Goal: Transaction & Acquisition: Subscribe to service/newsletter

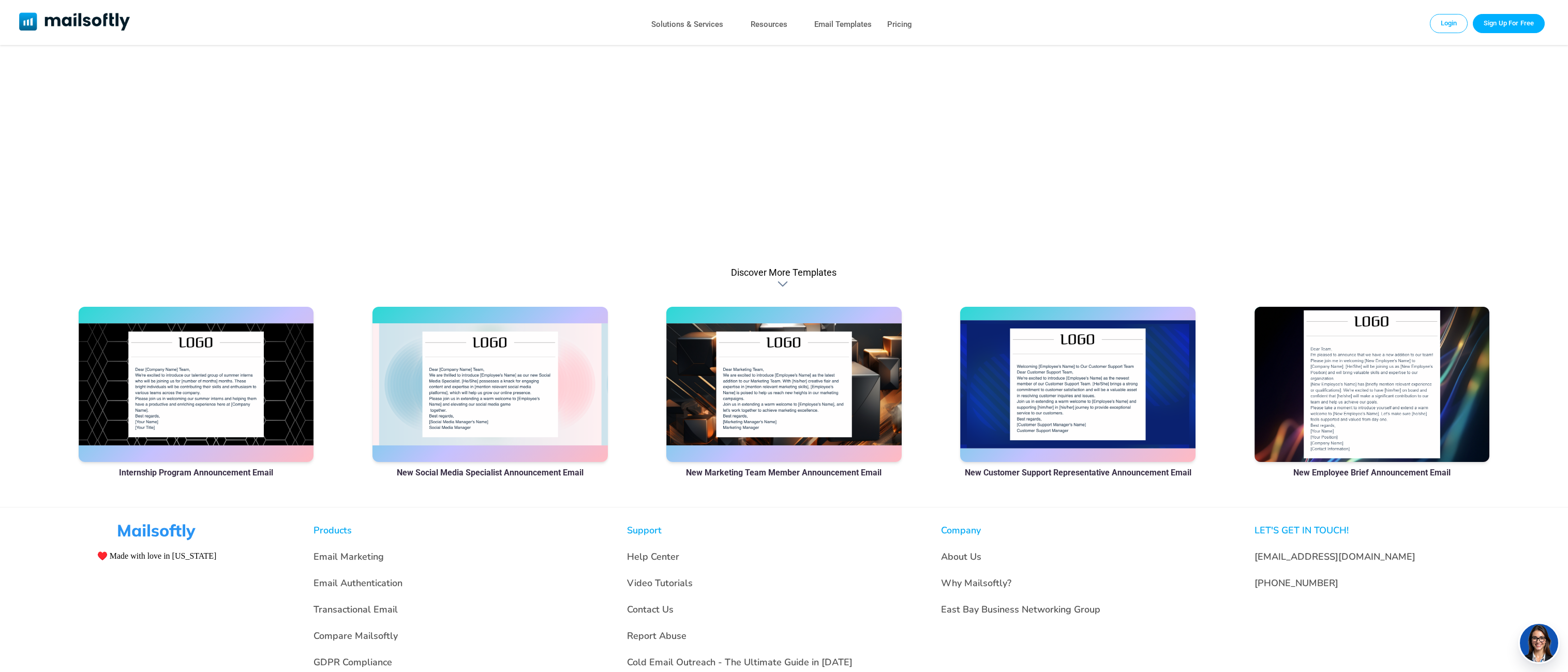
scroll to position [657, 0]
click at [1385, 449] on div at bounding box center [1372, 383] width 236 height 155
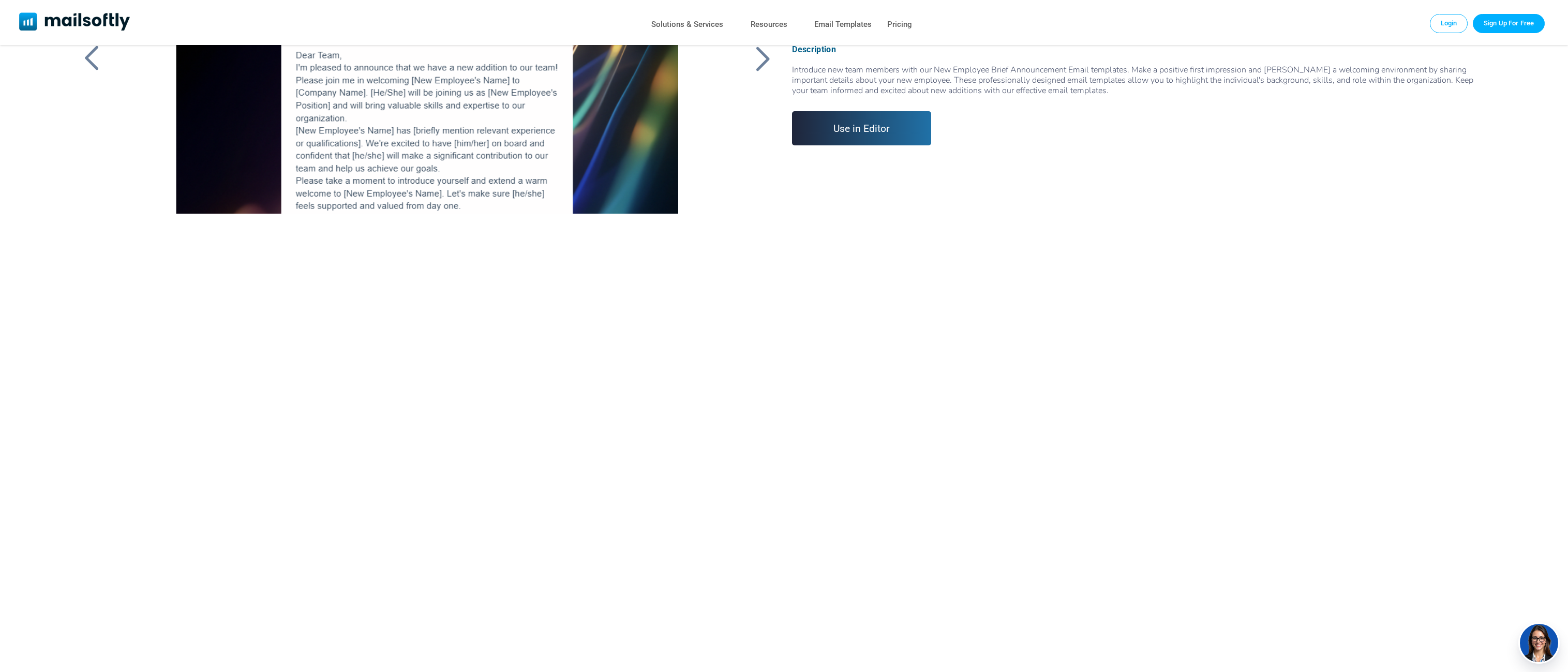
scroll to position [138, 0]
click at [191, 570] on link "Sign up" at bounding box center [784, 491] width 1411 height 556
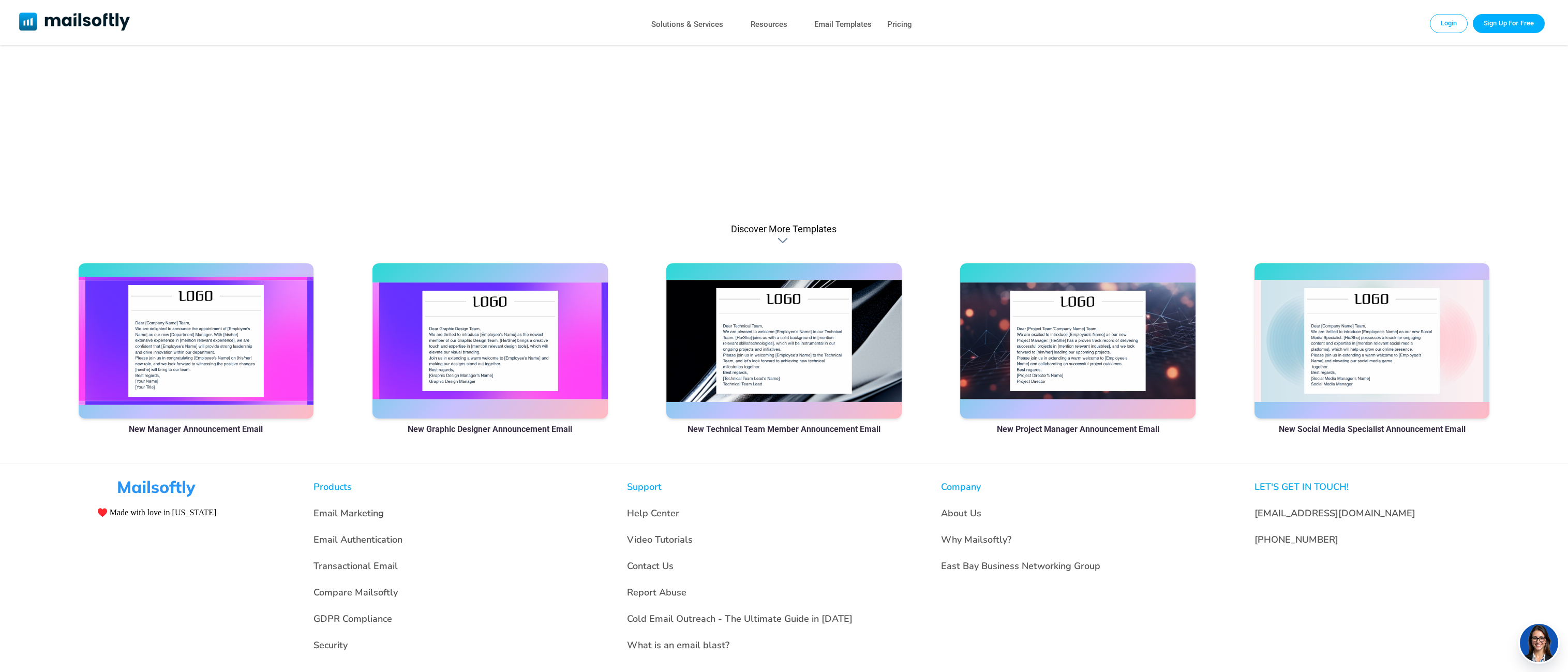
scroll to position [715, 0]
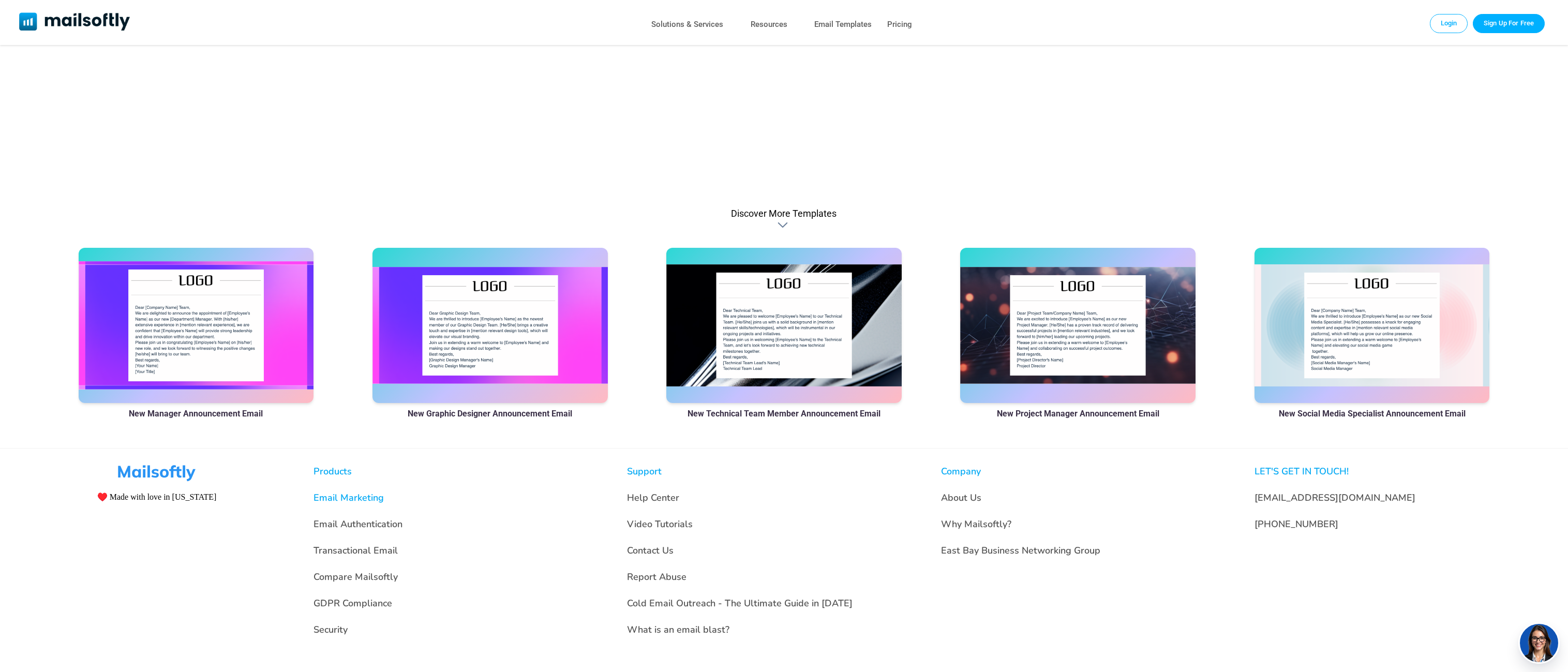
click at [361, 499] on link "Email Marketing" at bounding box center [349, 497] width 71 height 12
